Goal: Task Accomplishment & Management: Manage account settings

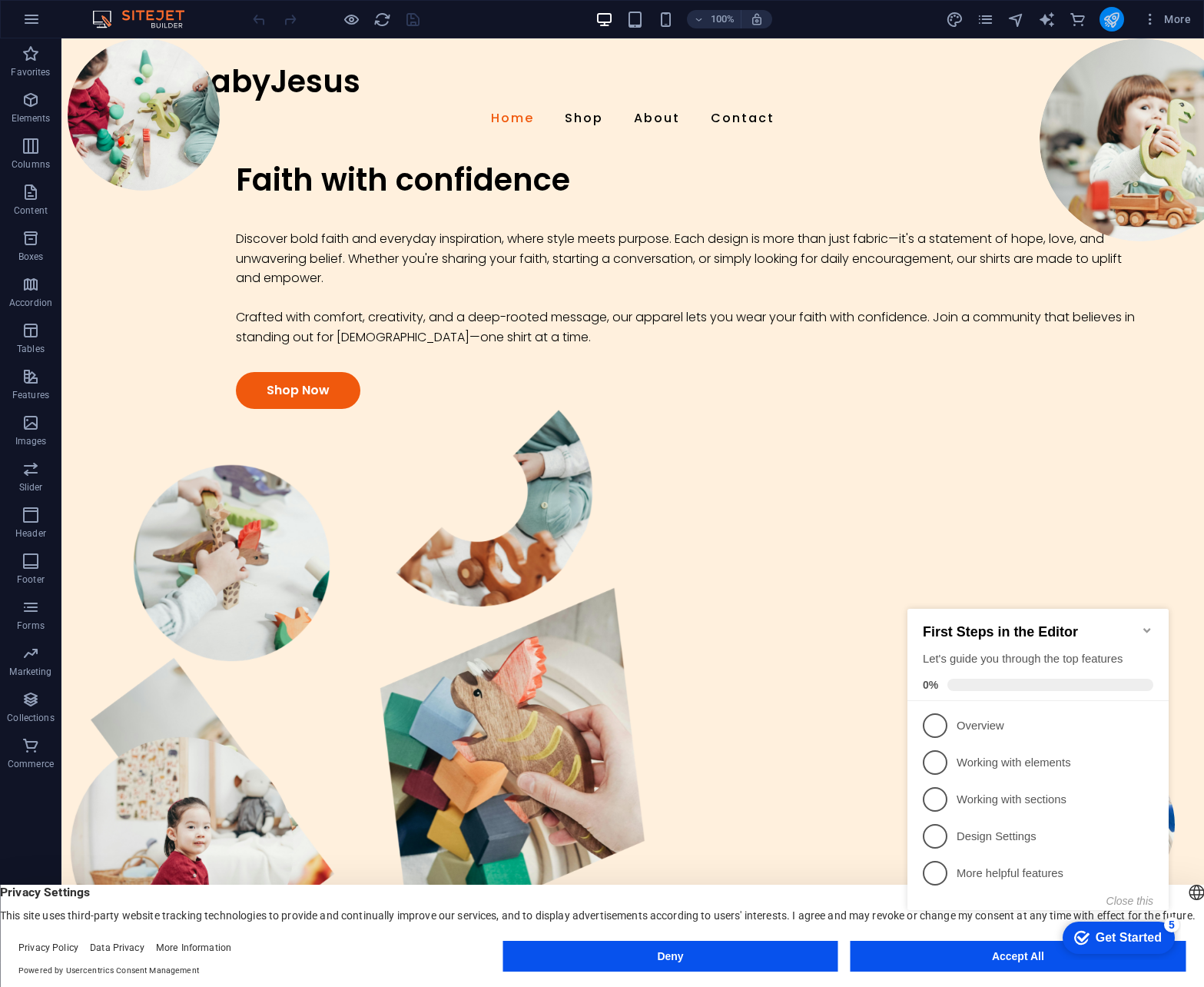
click at [1122, 20] on button "publish" at bounding box center [1112, 19] width 25 height 25
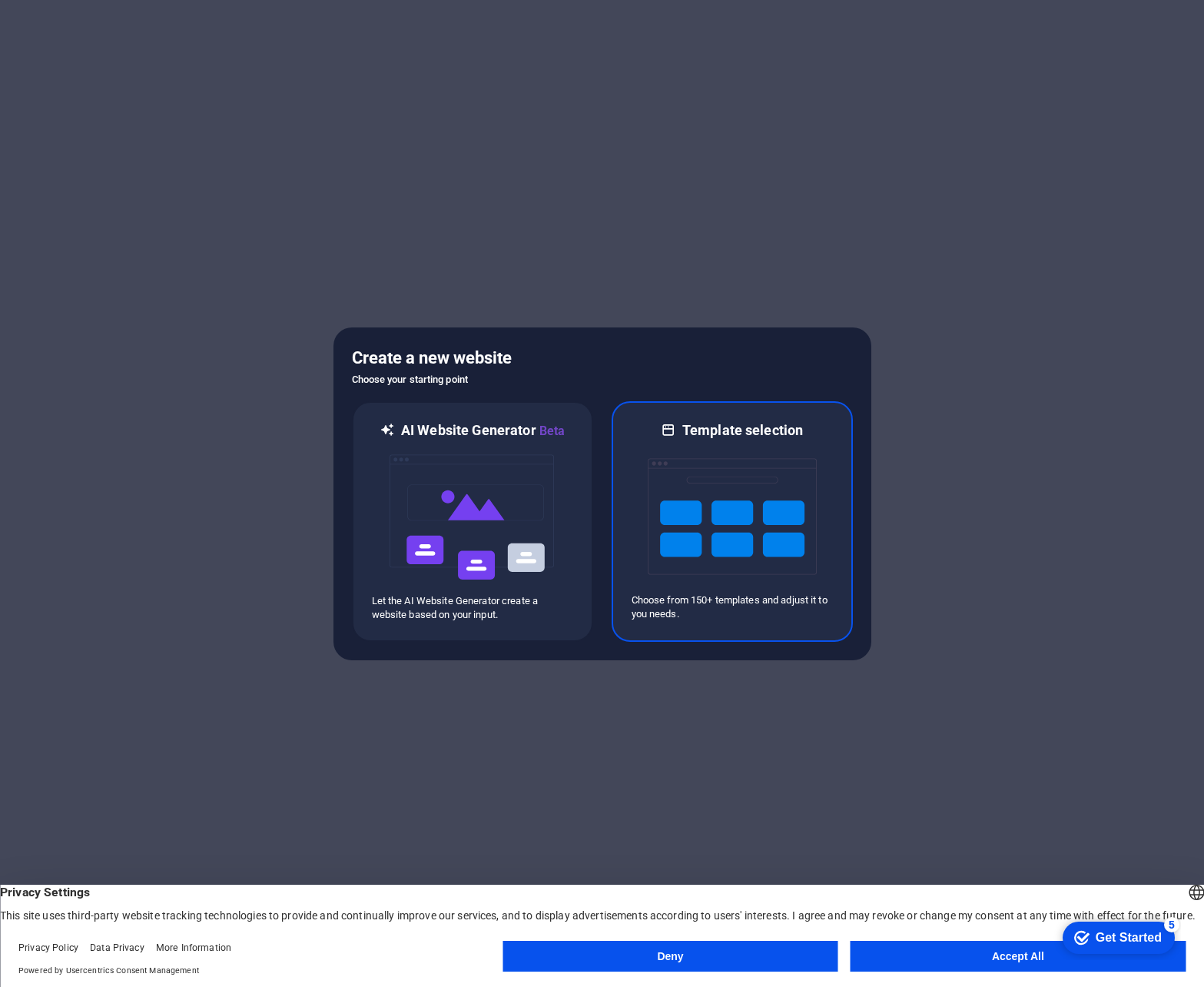
click at [786, 499] on img at bounding box center [732, 516] width 169 height 154
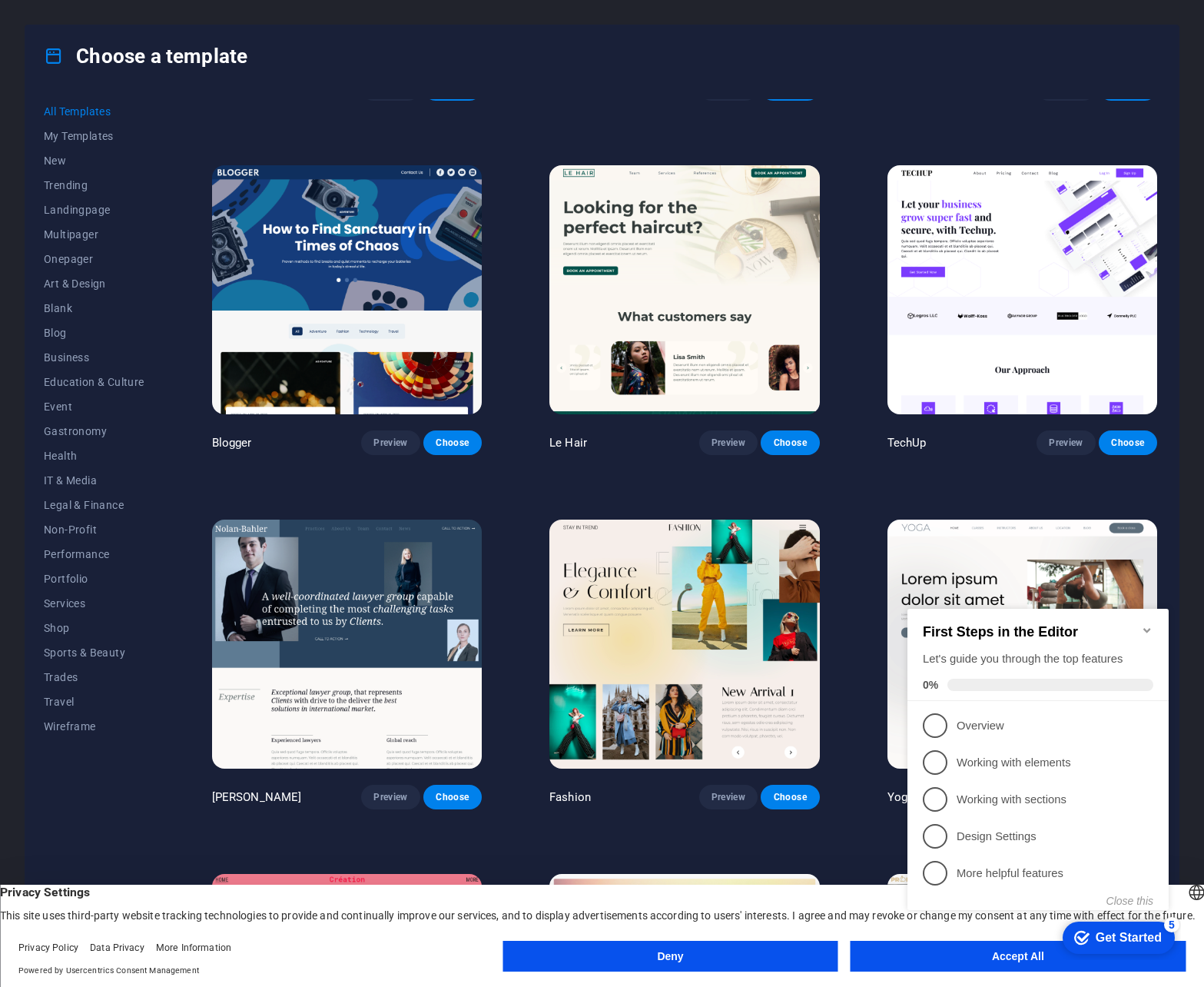
scroll to position [5611, 0]
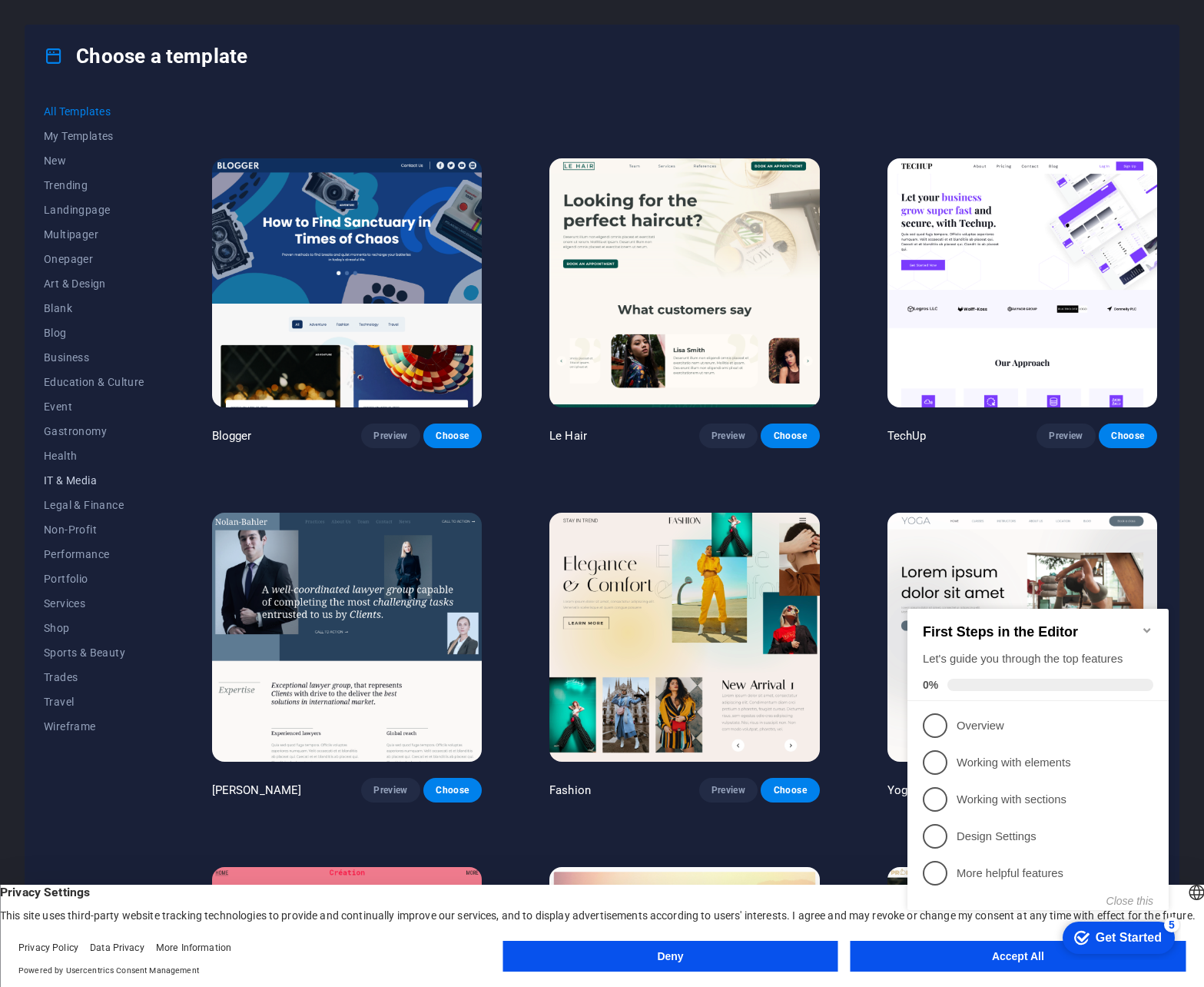
click at [89, 472] on button "IT & Media" at bounding box center [95, 480] width 101 height 25
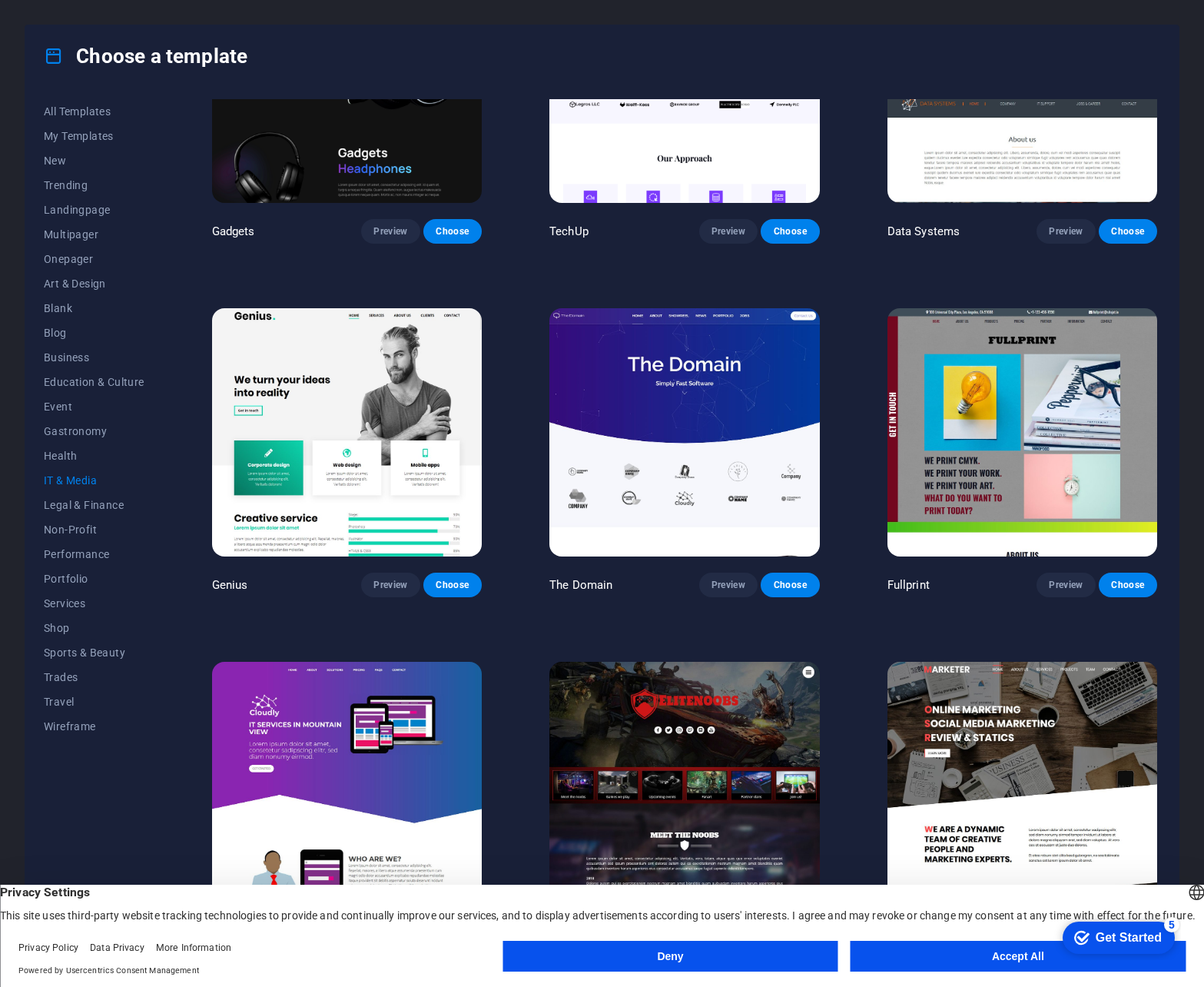
scroll to position [504, 0]
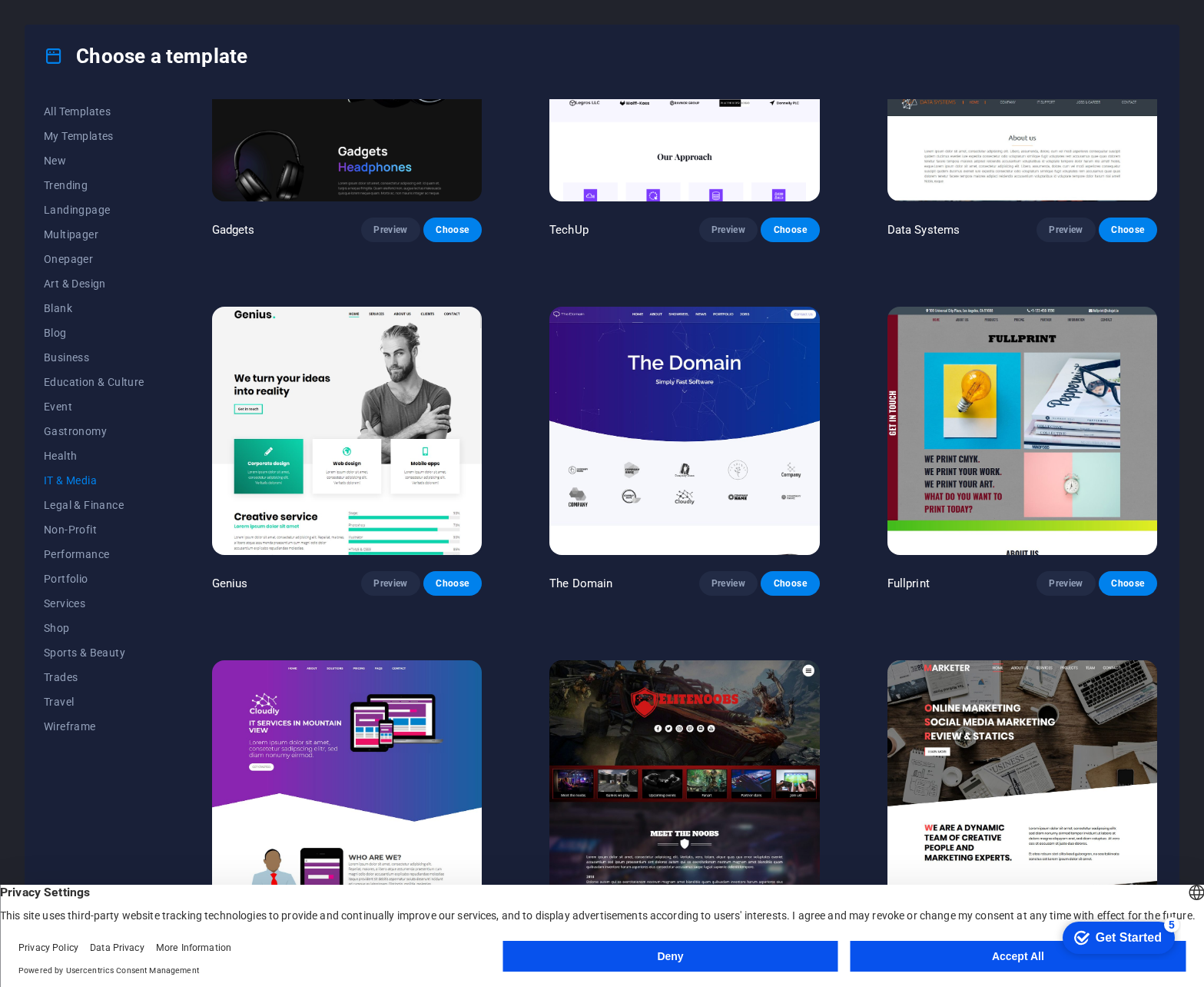
click at [727, 945] on button "Deny" at bounding box center [669, 956] width 335 height 31
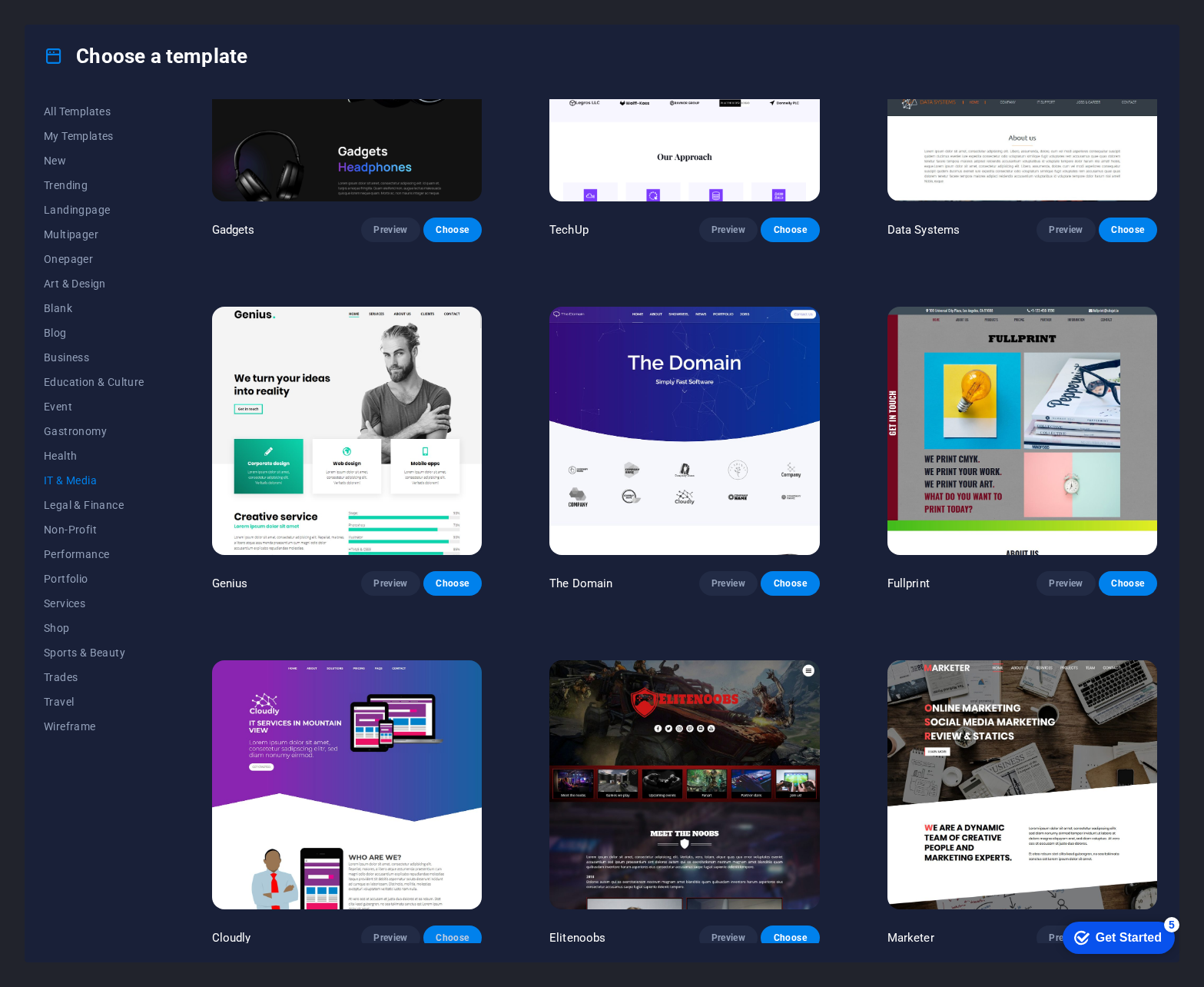
click at [455, 936] on span "Choose" at bounding box center [453, 937] width 34 height 12
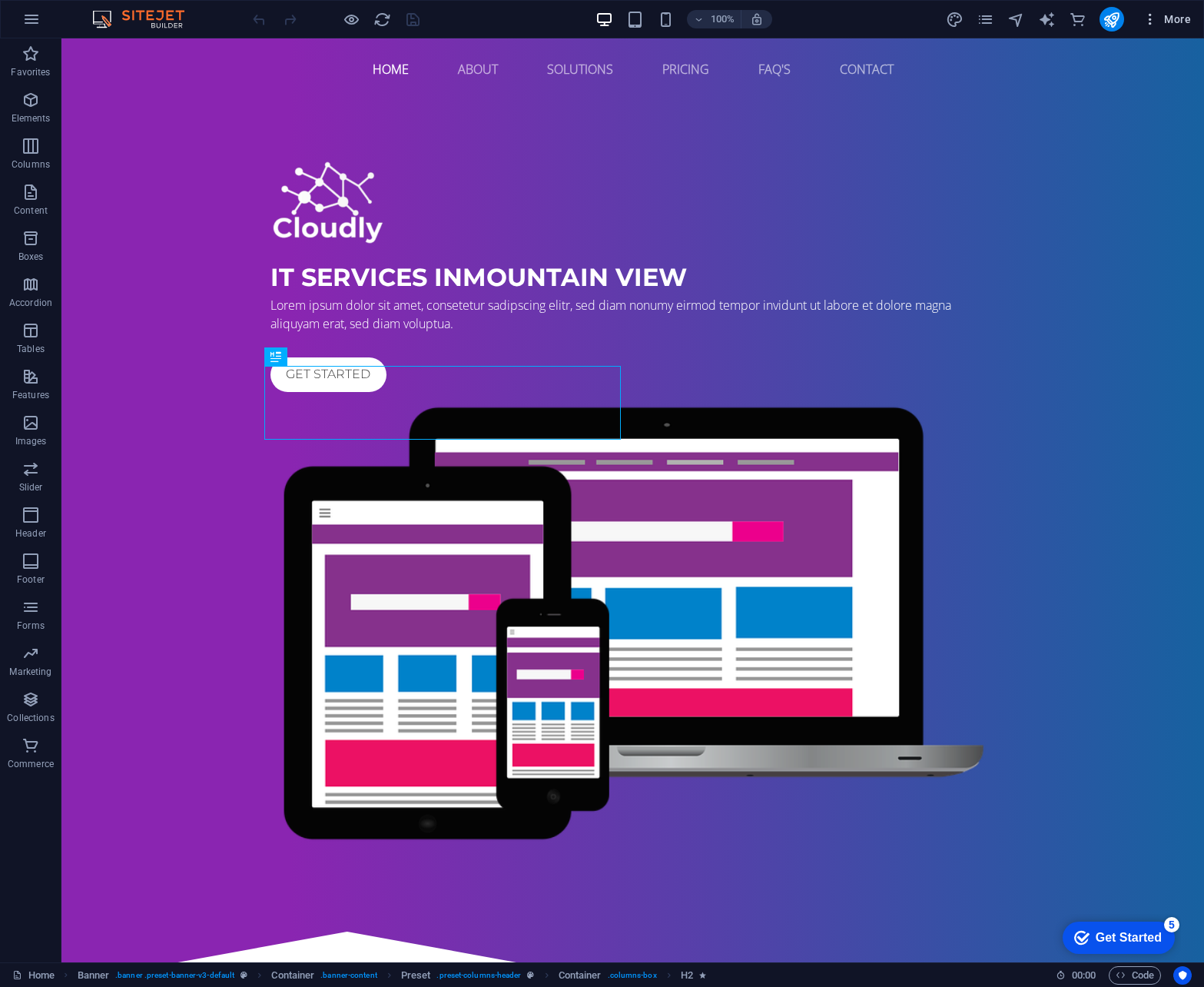
click at [1155, 17] on icon "button" at bounding box center [1149, 19] width 15 height 15
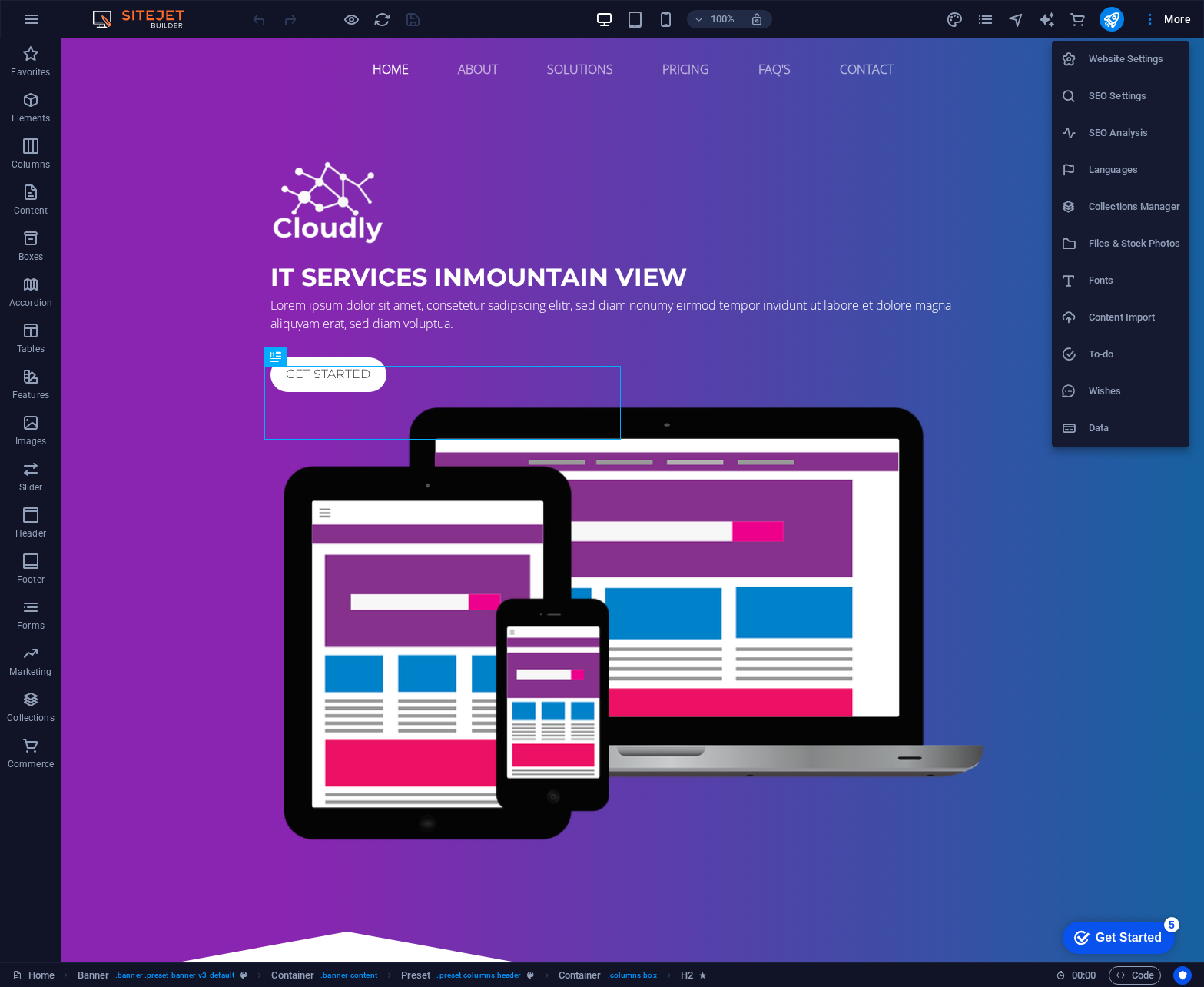
click at [35, 24] on div at bounding box center [602, 494] width 1204 height 987
click at [34, 24] on div "Website Settings SEO Settings SEO Analysis Languages Collections Manager Files …" at bounding box center [602, 497] width 1204 height 977
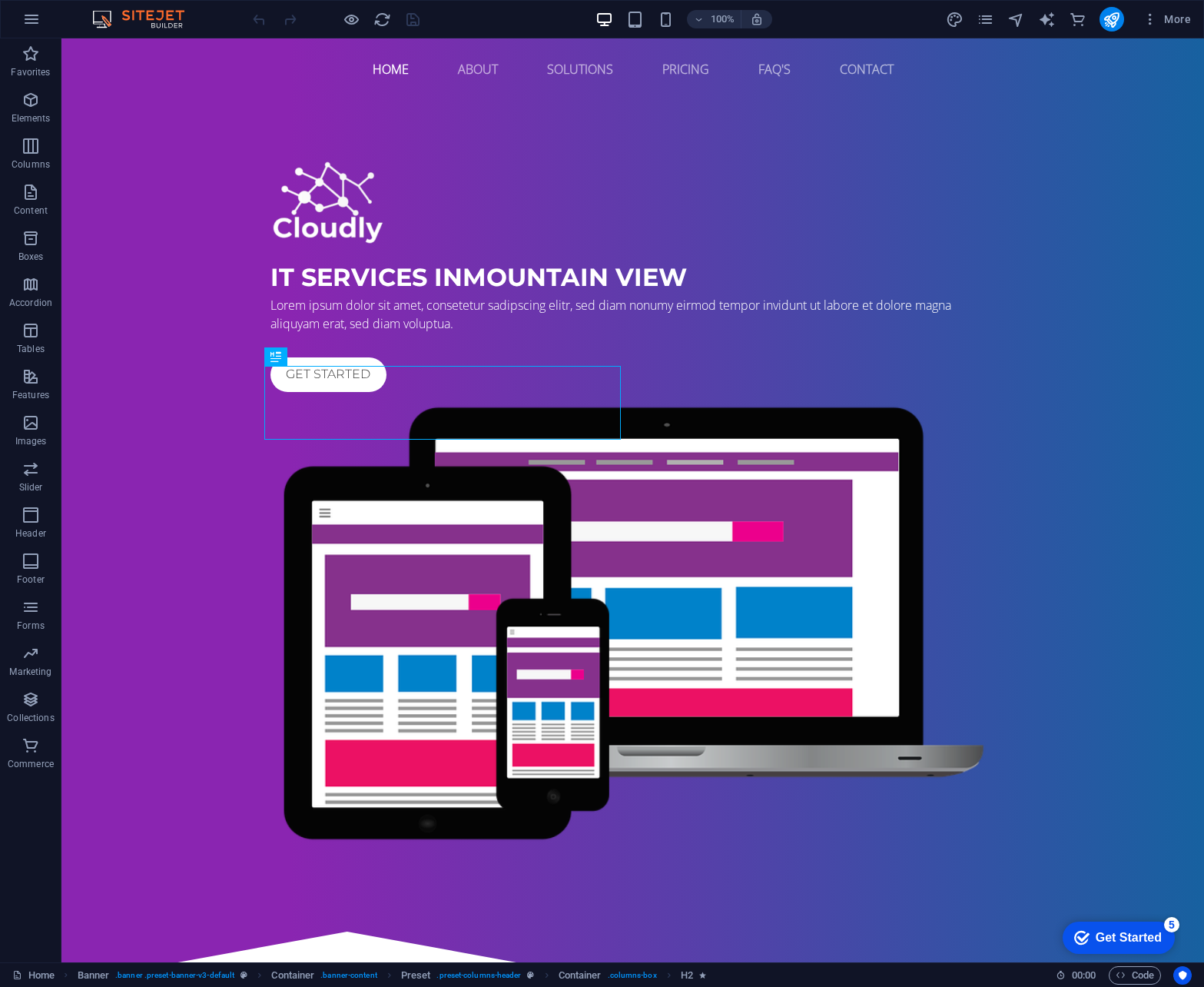
click at [34, 24] on icon "button" at bounding box center [31, 19] width 19 height 19
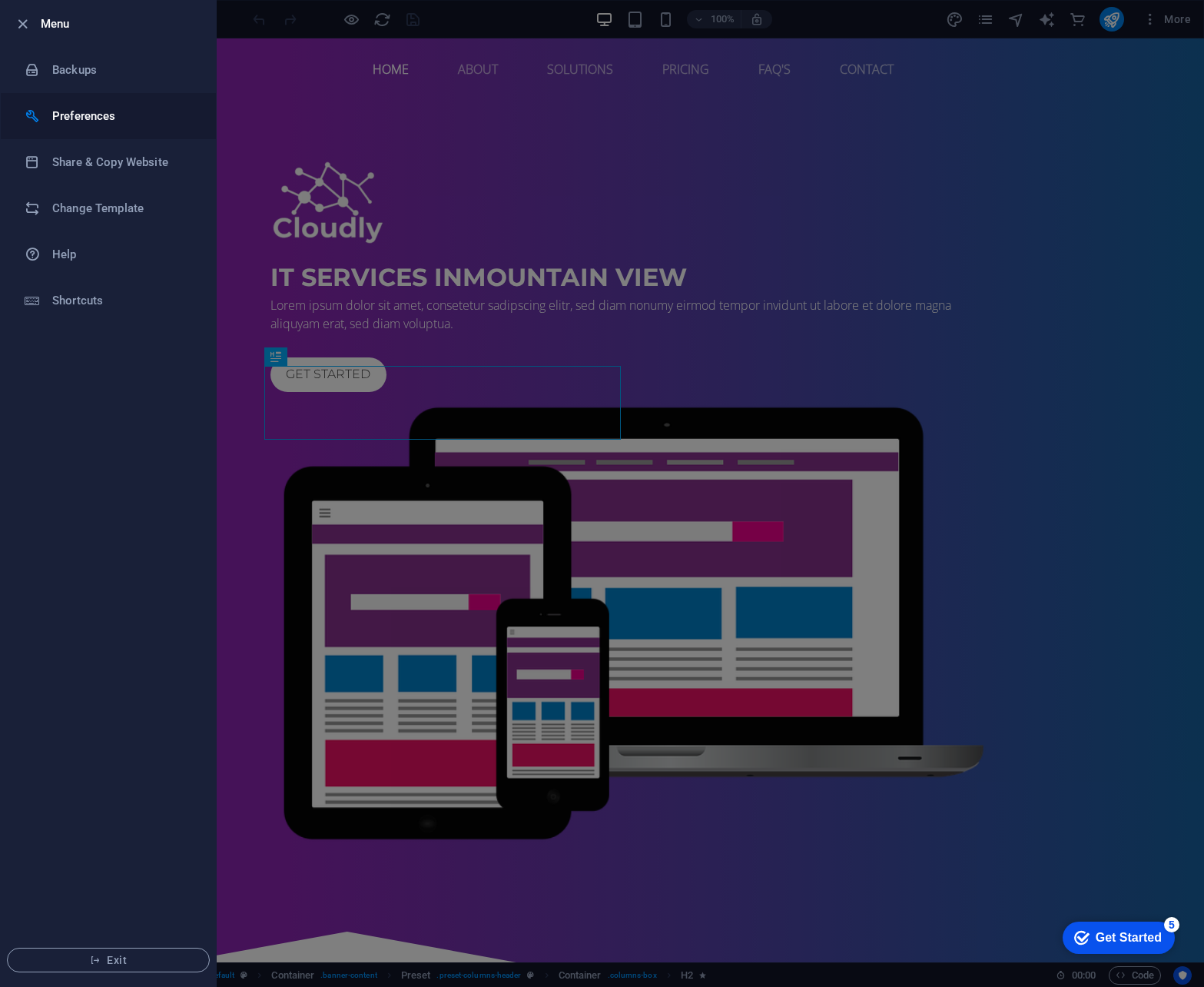
click at [100, 119] on h6 "Preferences" at bounding box center [123, 116] width 142 height 19
